Goal: Transaction & Acquisition: Purchase product/service

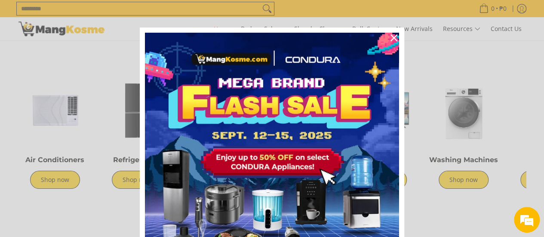
scroll to position [0, 342]
click at [392, 37] on icon "close icon" at bounding box center [394, 37] width 7 height 7
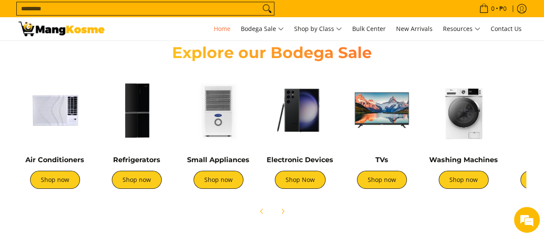
scroll to position [0, 684]
click at [141, 116] on img at bounding box center [136, 110] width 73 height 73
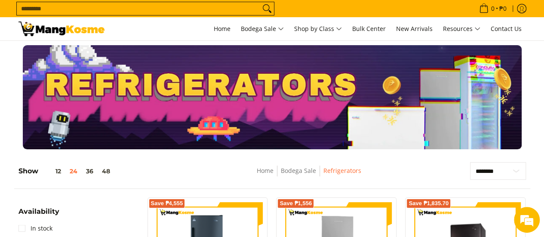
click at [60, 30] on img at bounding box center [61, 29] width 86 height 15
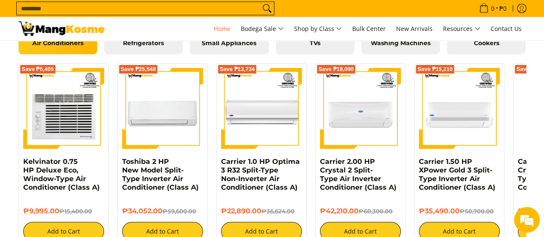
scroll to position [0, 342]
